Goal: Check status

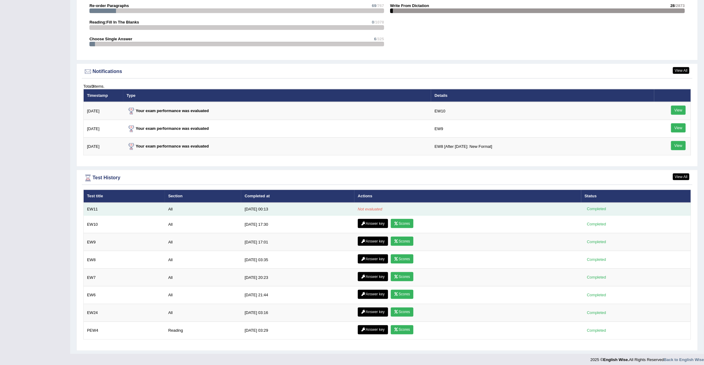
scroll to position [687, 0]
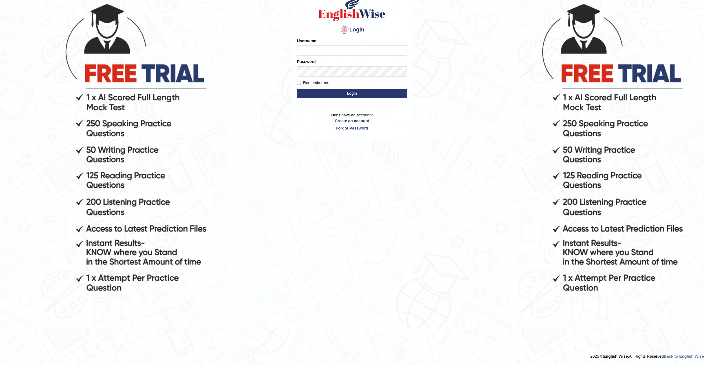
type input "JohnJarold"
click at [337, 93] on button "Login" at bounding box center [352, 93] width 110 height 9
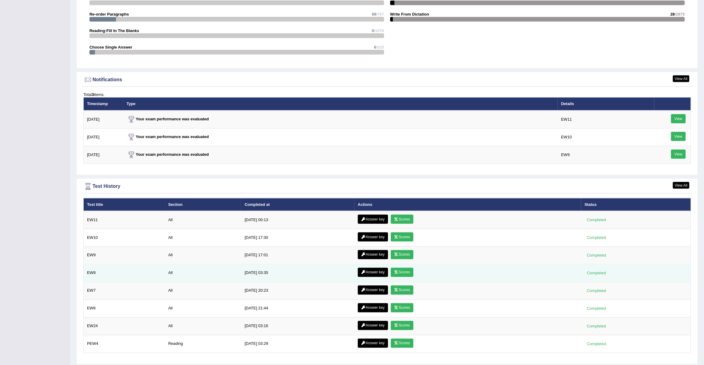
scroll to position [722, 0]
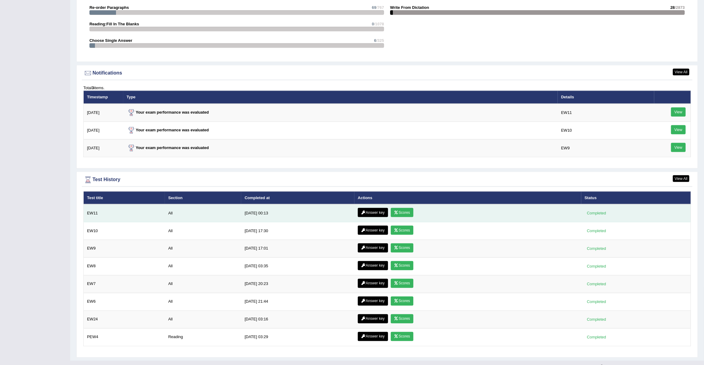
click at [396, 208] on link "Scores" at bounding box center [402, 212] width 23 height 9
